Goal: Task Accomplishment & Management: Manage account settings

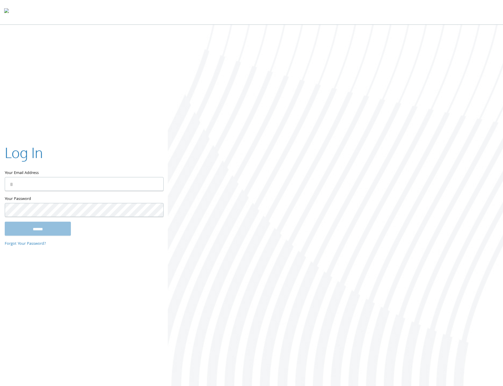
click at [0, 386] on com-1password-button at bounding box center [0, 388] width 0 height 0
type input "**********"
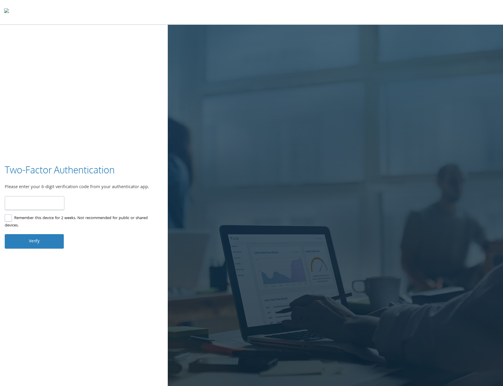
click at [30, 205] on input "number" at bounding box center [35, 203] width 60 height 14
type input "******"
